Goal: Obtain resource: Obtain resource

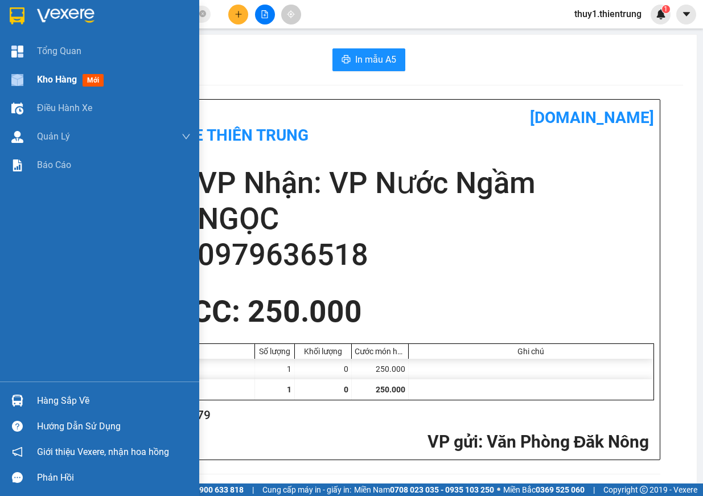
drag, startPoint x: 35, startPoint y: 76, endPoint x: 42, endPoint y: 76, distance: 6.9
click at [42, 76] on div "Kho hàng mới" at bounding box center [99, 79] width 199 height 28
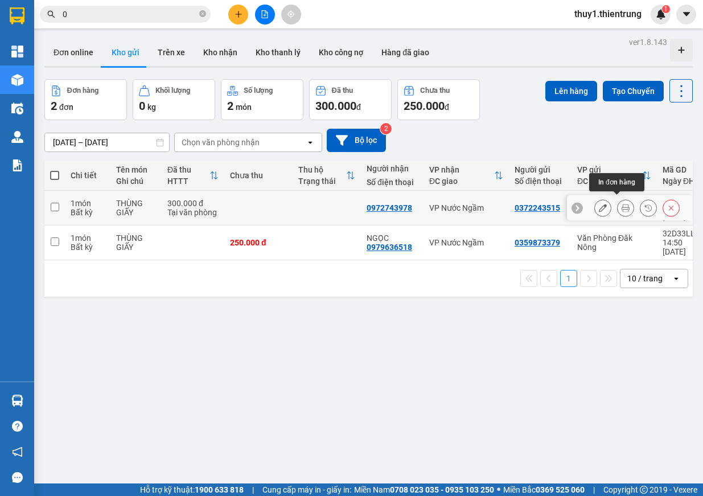
click at [622, 204] on icon at bounding box center [626, 208] width 8 height 8
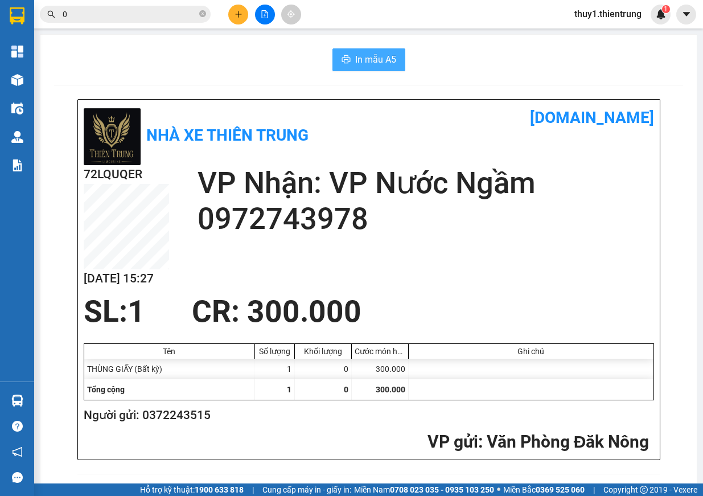
drag, startPoint x: 368, startPoint y: 61, endPoint x: 374, endPoint y: 88, distance: 27.5
click at [368, 63] on span "In mẫu A5" at bounding box center [375, 59] width 41 height 14
drag, startPoint x: 355, startPoint y: 277, endPoint x: 362, endPoint y: 277, distance: 6.8
click at [358, 277] on div "72LQUQER [DATE] 15:27 VP Nhận: VP Nước Ngầm 0972743978" at bounding box center [369, 229] width 571 height 129
